Goal: Information Seeking & Learning: Learn about a topic

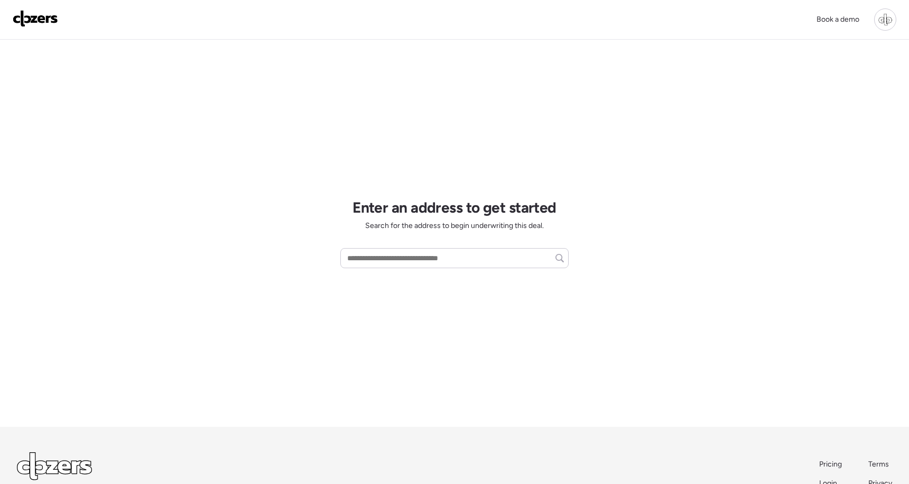
click at [891, 19] on div at bounding box center [885, 19] width 22 height 22
click at [799, 79] on span "Report history" at bounding box center [783, 84] width 47 height 11
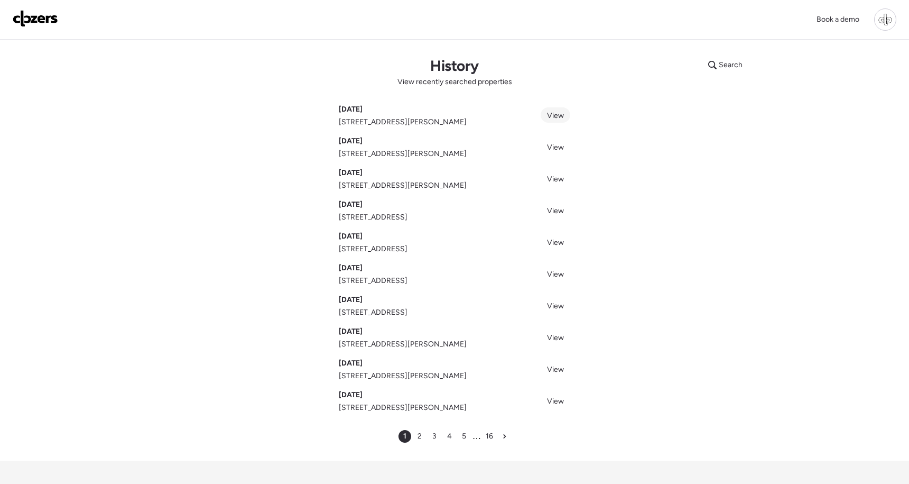
click at [556, 120] on span "View" at bounding box center [555, 115] width 17 height 9
click at [552, 151] on span "View" at bounding box center [555, 147] width 17 height 9
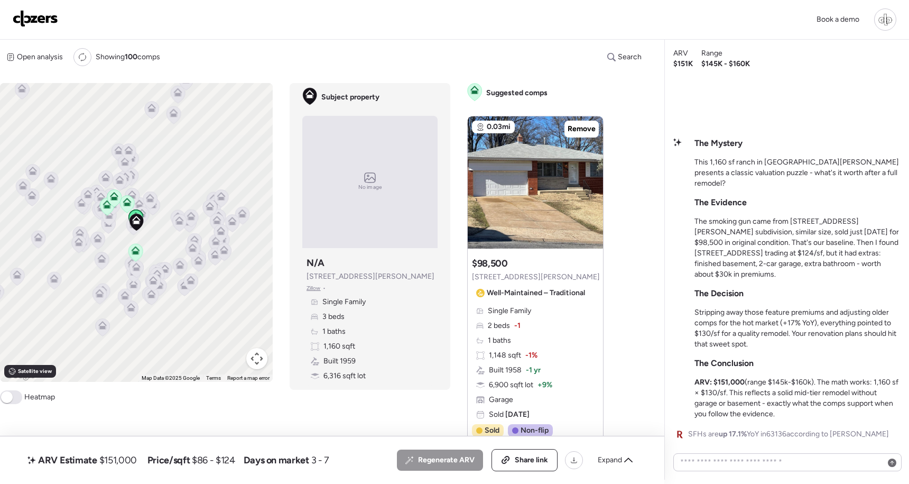
click at [523, 258] on div "Suggested comp $98,500 9113 Ranch Meadows Dr Well-Maintained – Traditional" at bounding box center [536, 279] width 128 height 44
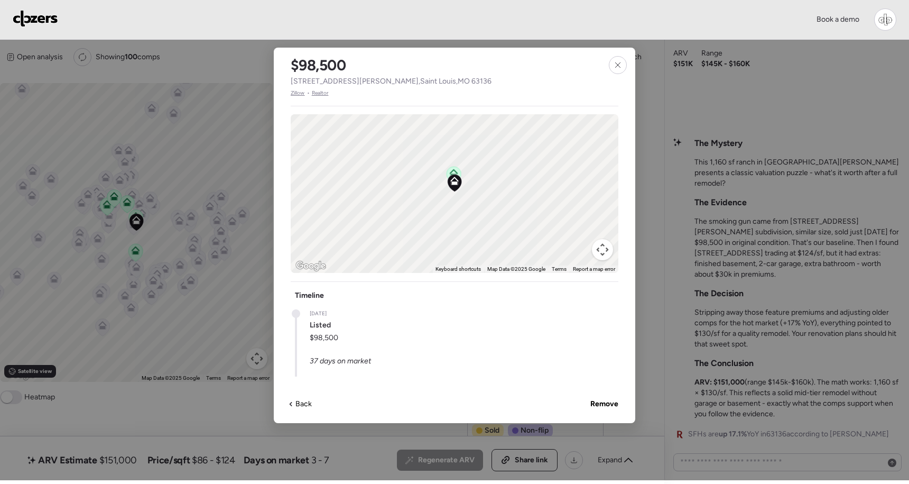
scroll to position [370, 0]
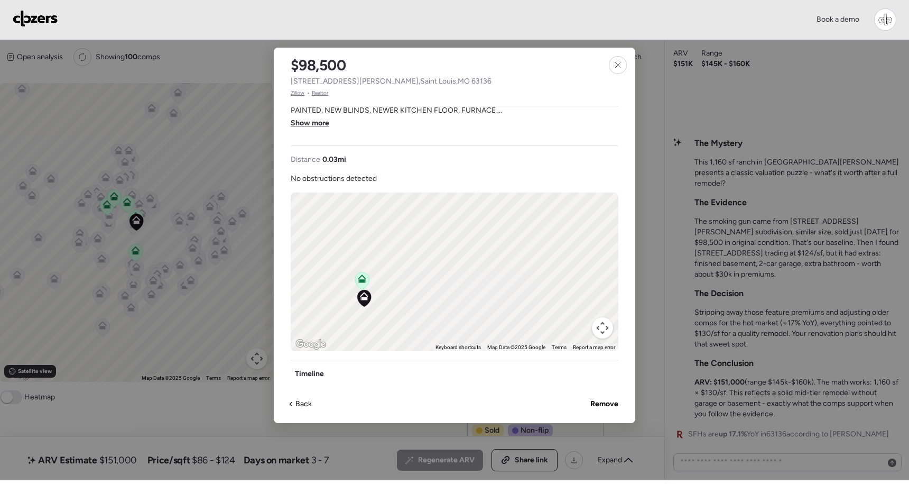
drag, startPoint x: 362, startPoint y: 313, endPoint x: 423, endPoint y: 234, distance: 99.5
click at [423, 235] on div "To activate drag with keyboard, press Alt + Enter. Once in keyboard drag state,…" at bounding box center [455, 271] width 328 height 159
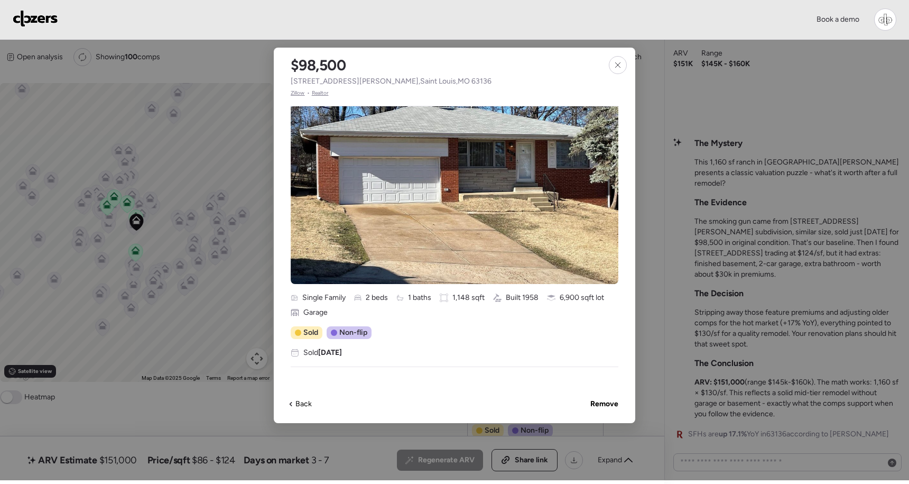
scroll to position [0, 0]
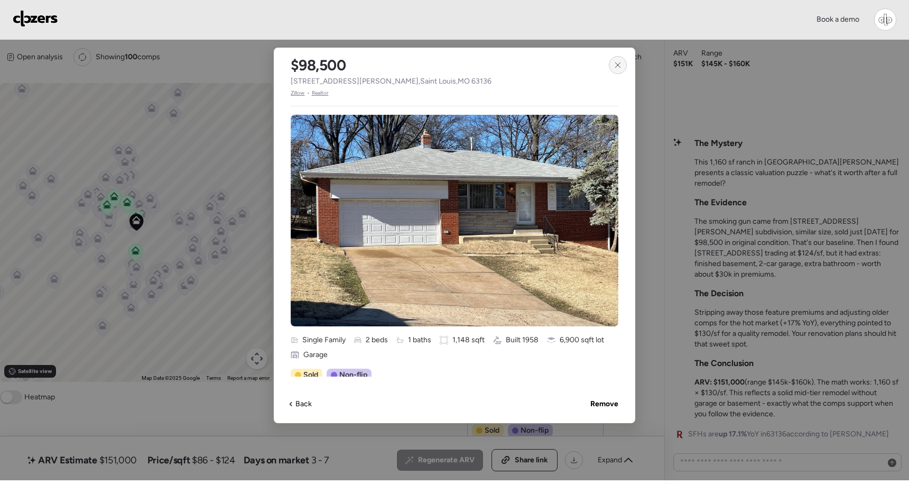
click at [617, 61] on icon at bounding box center [618, 65] width 8 height 8
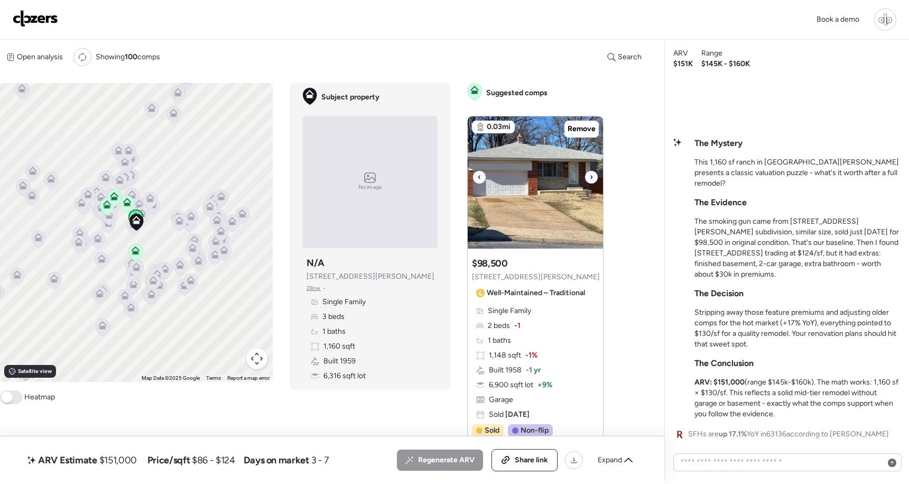
click at [530, 196] on img at bounding box center [535, 182] width 135 height 132
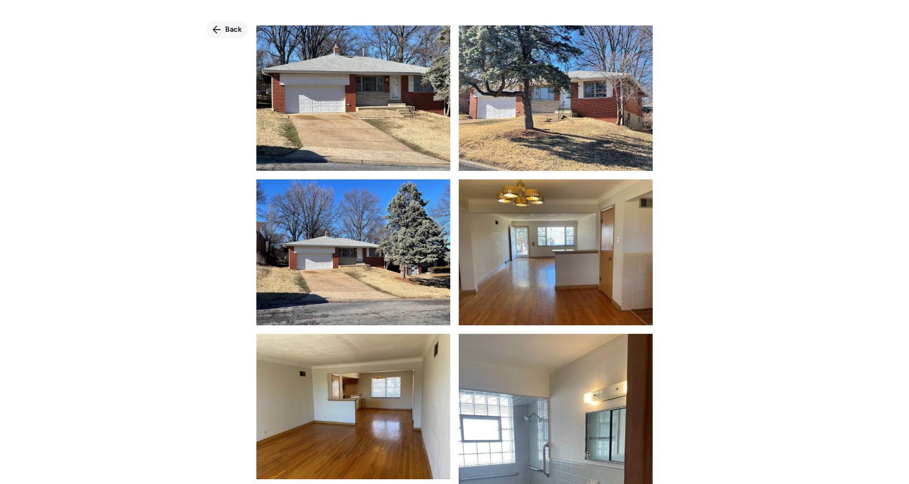
click at [232, 31] on span "Back" at bounding box center [233, 29] width 17 height 11
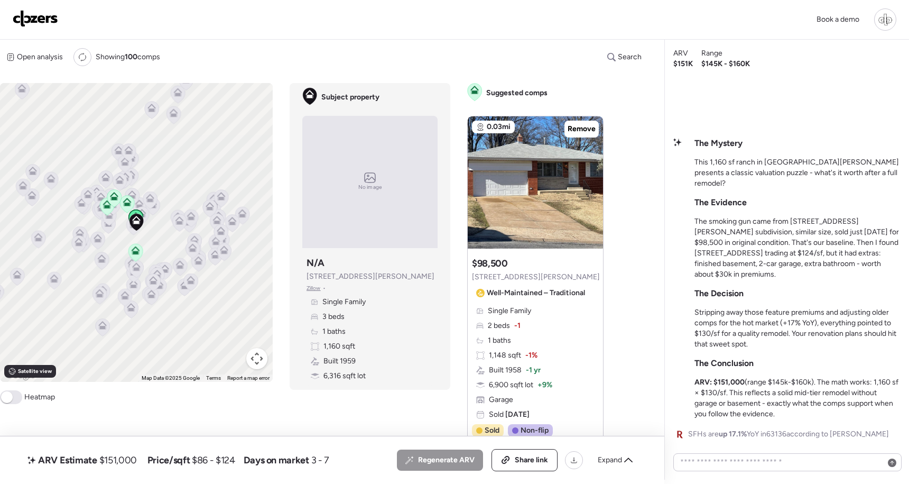
click at [529, 267] on div "Suggested comp $98,500 9113 Ranch Meadows Dr Well-Maintained – Traditional" at bounding box center [536, 279] width 128 height 44
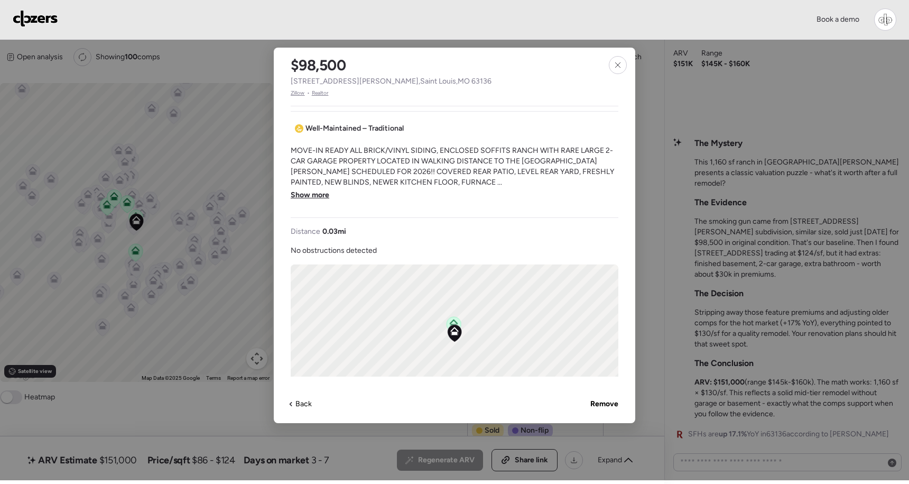
scroll to position [518, 0]
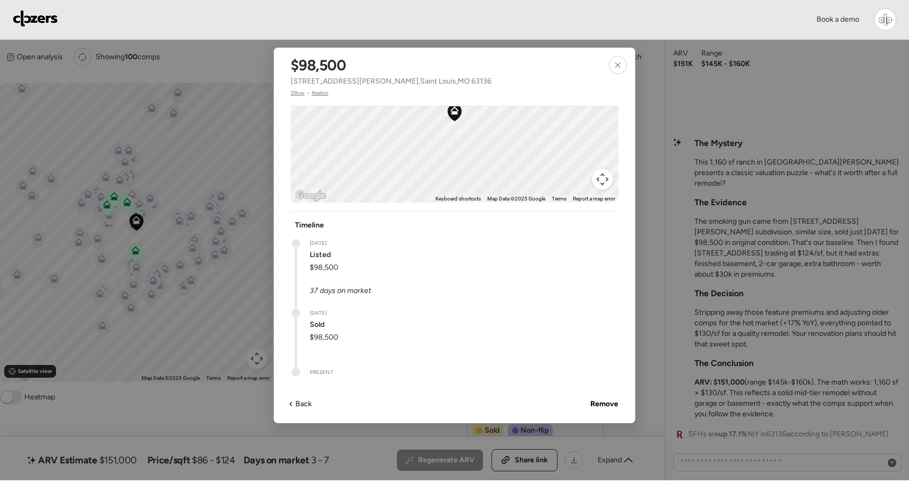
click at [702, 103] on div at bounding box center [454, 240] width 909 height 480
